Goal: Navigation & Orientation: Find specific page/section

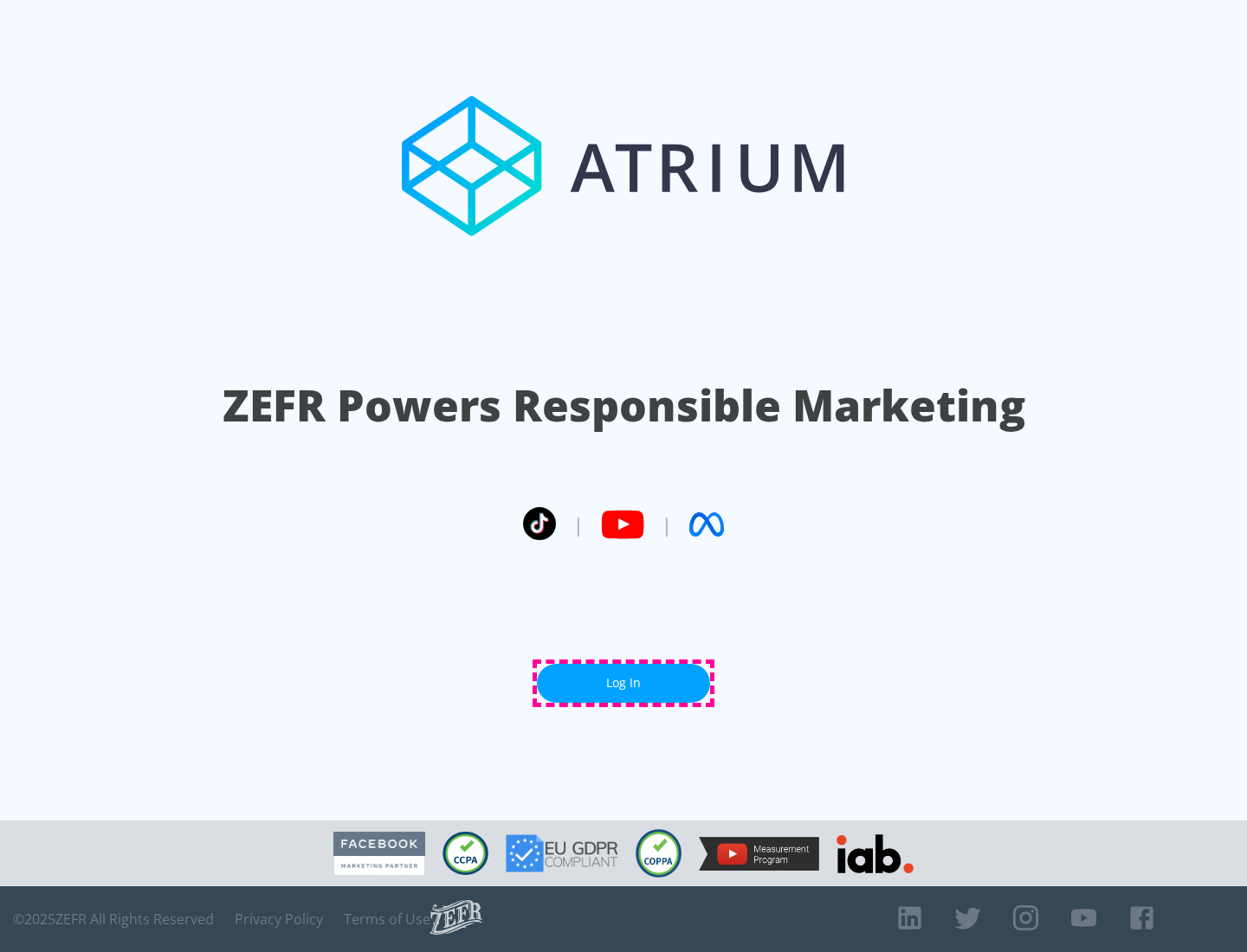
click at [624, 683] on link "Log In" at bounding box center [623, 682] width 173 height 39
